Goal: Information Seeking & Learning: Learn about a topic

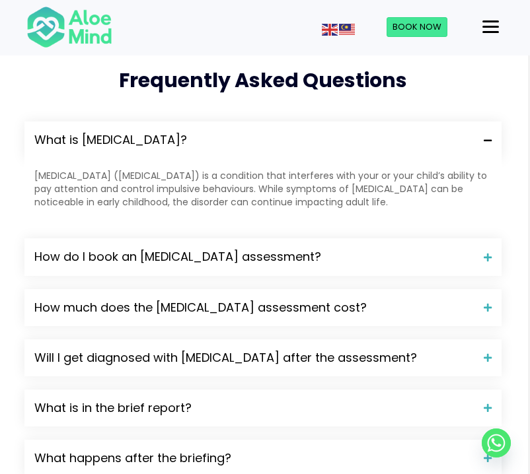
scroll to position [1475, 2]
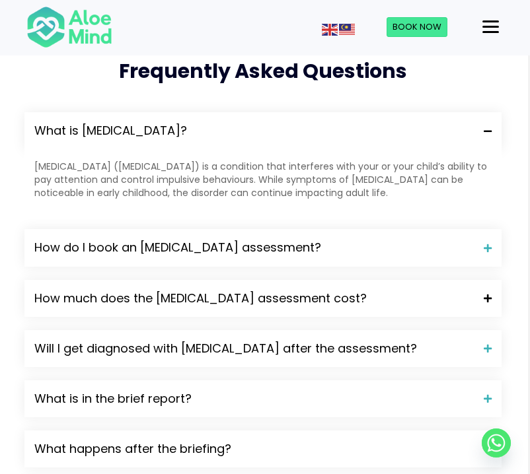
click at [388, 290] on span "How much does the ADHD assessment cost?" at bounding box center [253, 298] width 439 height 17
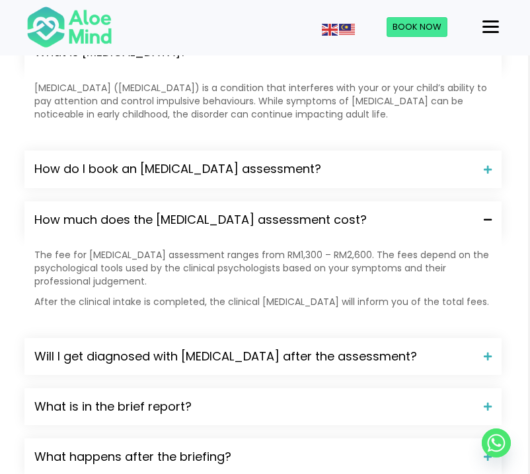
scroll to position [1558, 2]
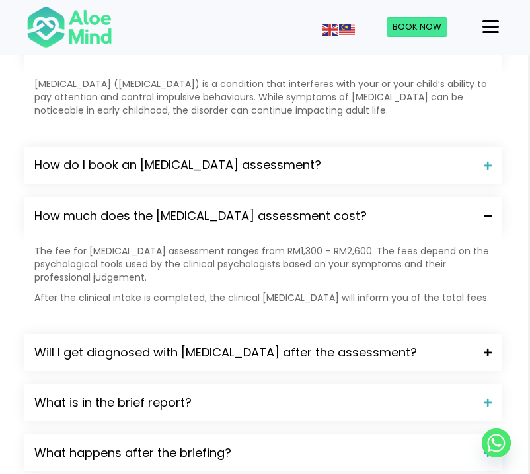
click at [359, 344] on span "Will I get diagnosed with ADHD after the assessment?" at bounding box center [253, 352] width 439 height 17
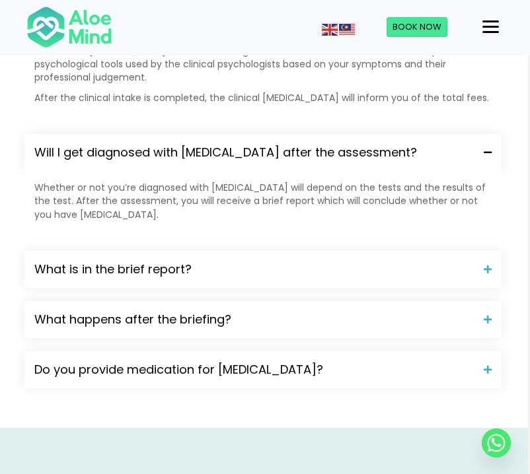
scroll to position [1757, 2]
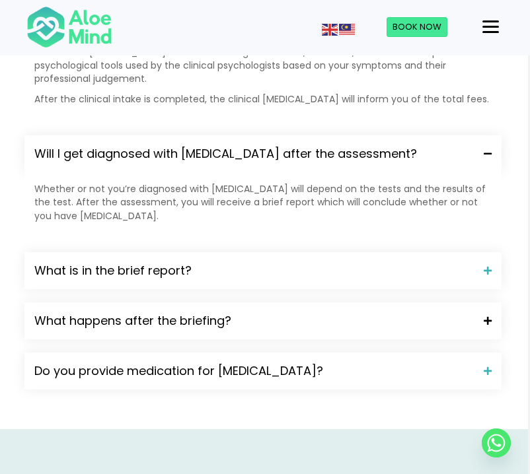
click at [362, 312] on span "What happens after the briefing?" at bounding box center [253, 320] width 439 height 17
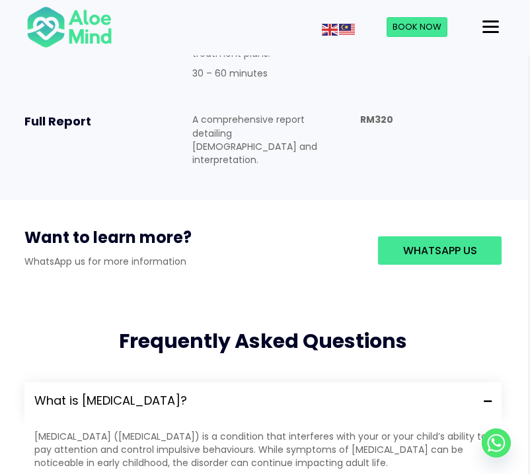
scroll to position [1185, 2]
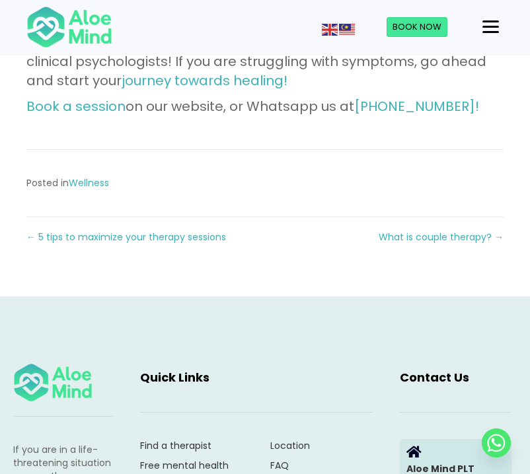
scroll to position [2232, 0]
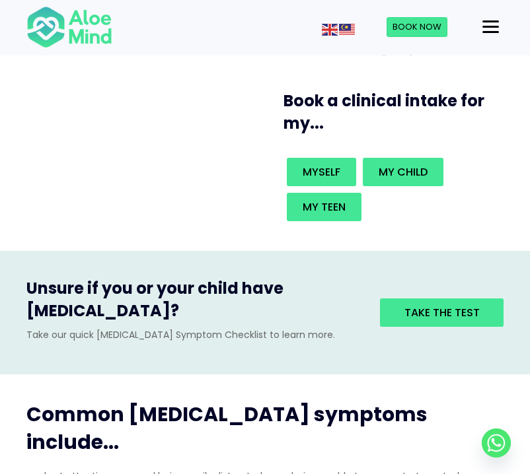
scroll to position [227, 0]
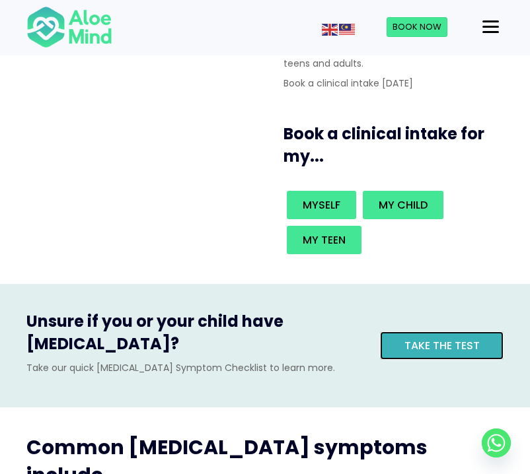
click at [429, 338] on span "Take the test" at bounding box center [441, 345] width 75 height 15
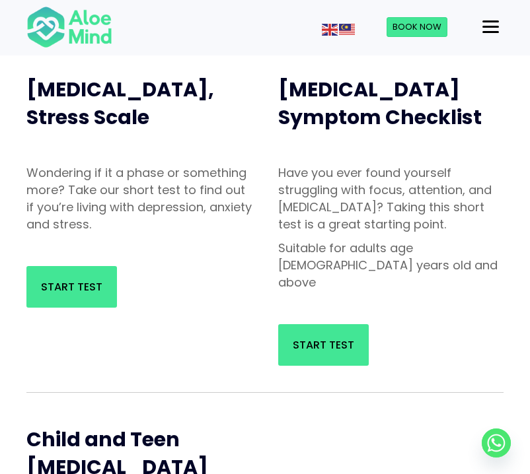
scroll to position [145, 0]
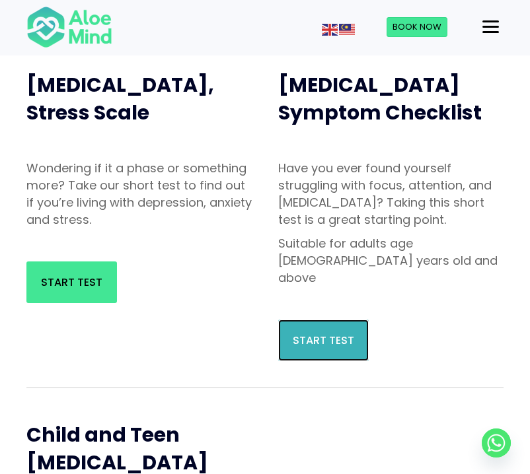
click at [322, 333] on span "Start Test" at bounding box center [323, 340] width 61 height 15
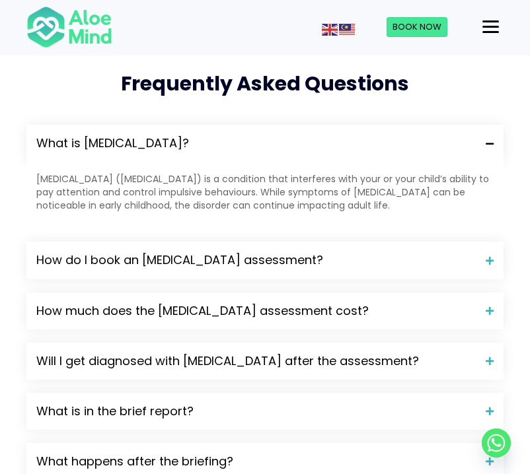
scroll to position [1466, 0]
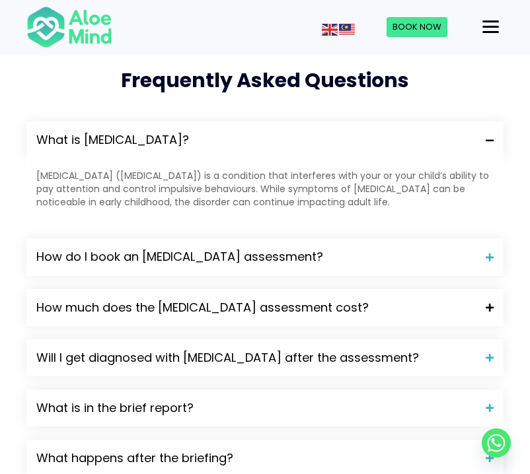
click at [376, 299] on span "How much does the [MEDICAL_DATA] assessment cost?" at bounding box center [255, 307] width 439 height 17
